Goal: Information Seeking & Learning: Learn about a topic

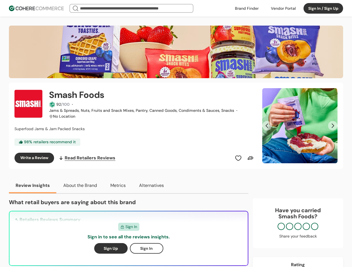
click at [176, 134] on div "Smash Foods 92 /100 · Jams & Spreads, Nuts, Fruits and Snack Mixes, Pantry, Can…" at bounding box center [134, 125] width 241 height 75
click at [283, 8] on div at bounding box center [282, 8] width 31 height 8
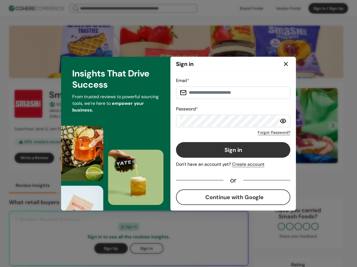
click at [238, 158] on div "Sign in Don't have an account yet? Create account" at bounding box center [233, 155] width 114 height 26
click at [250, 158] on div "Sign in Don't have an account yet? Create account" at bounding box center [233, 155] width 114 height 26
